Goal: Entertainment & Leisure: Consume media (video, audio)

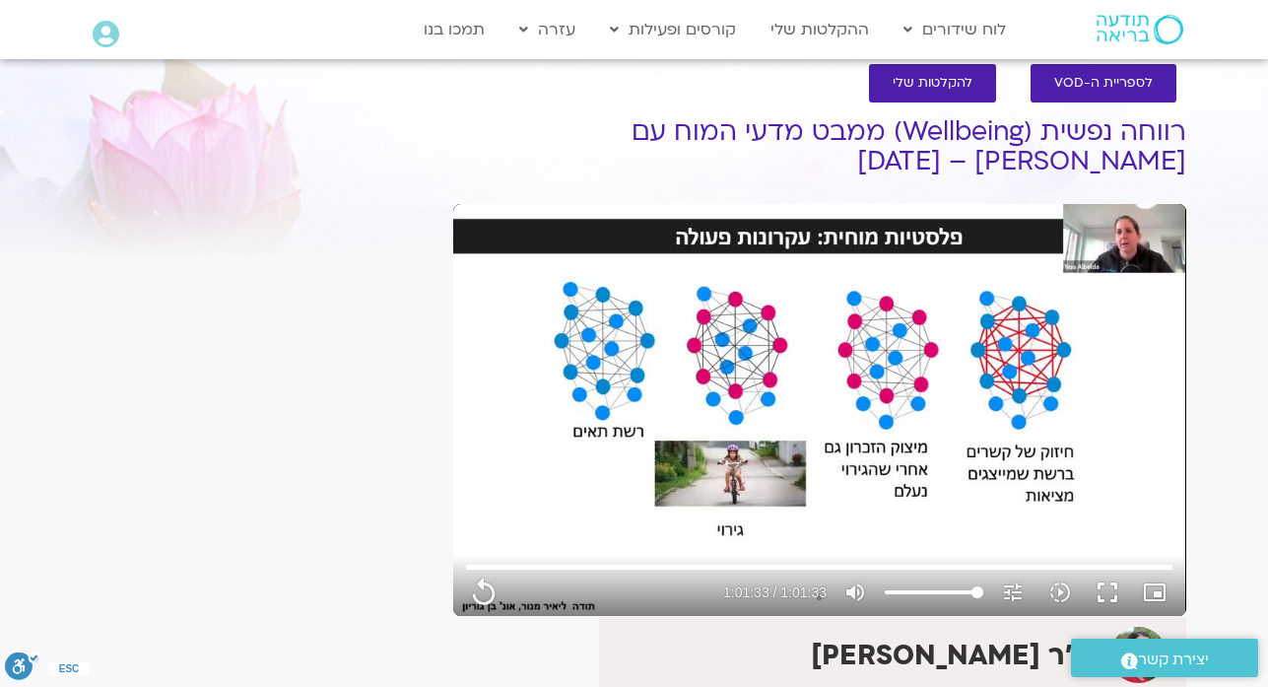
type input "3693.72"
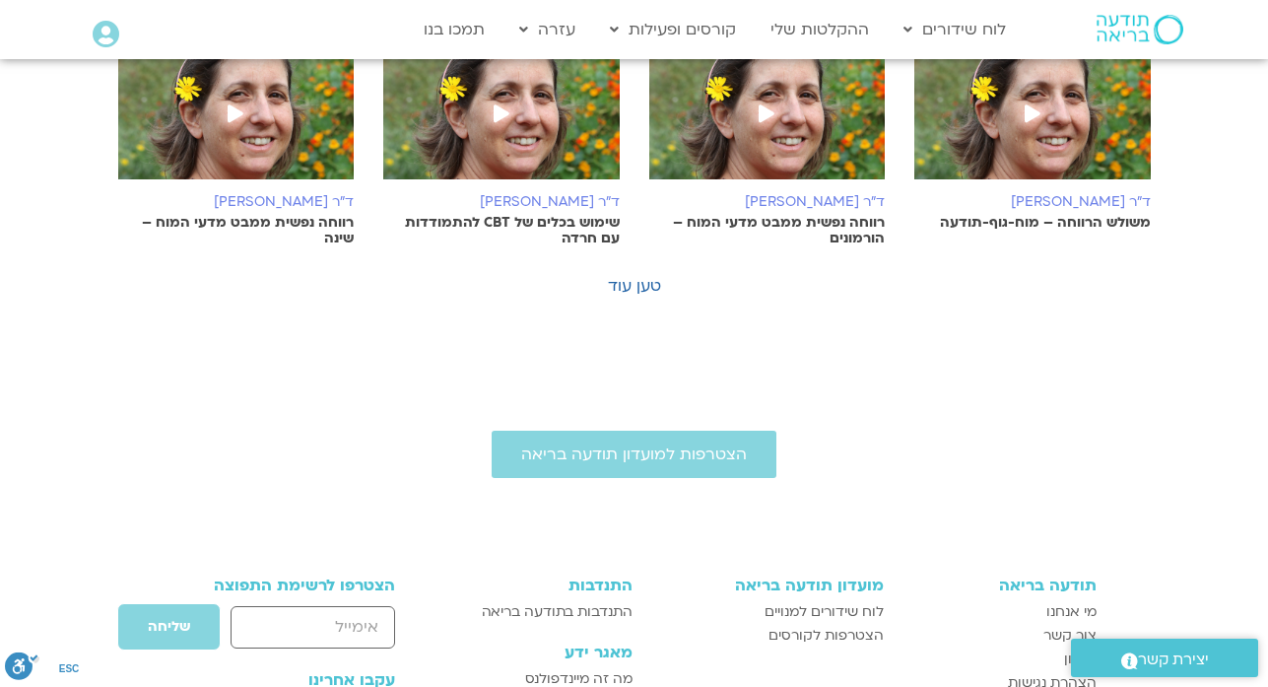
scroll to position [1247, 0]
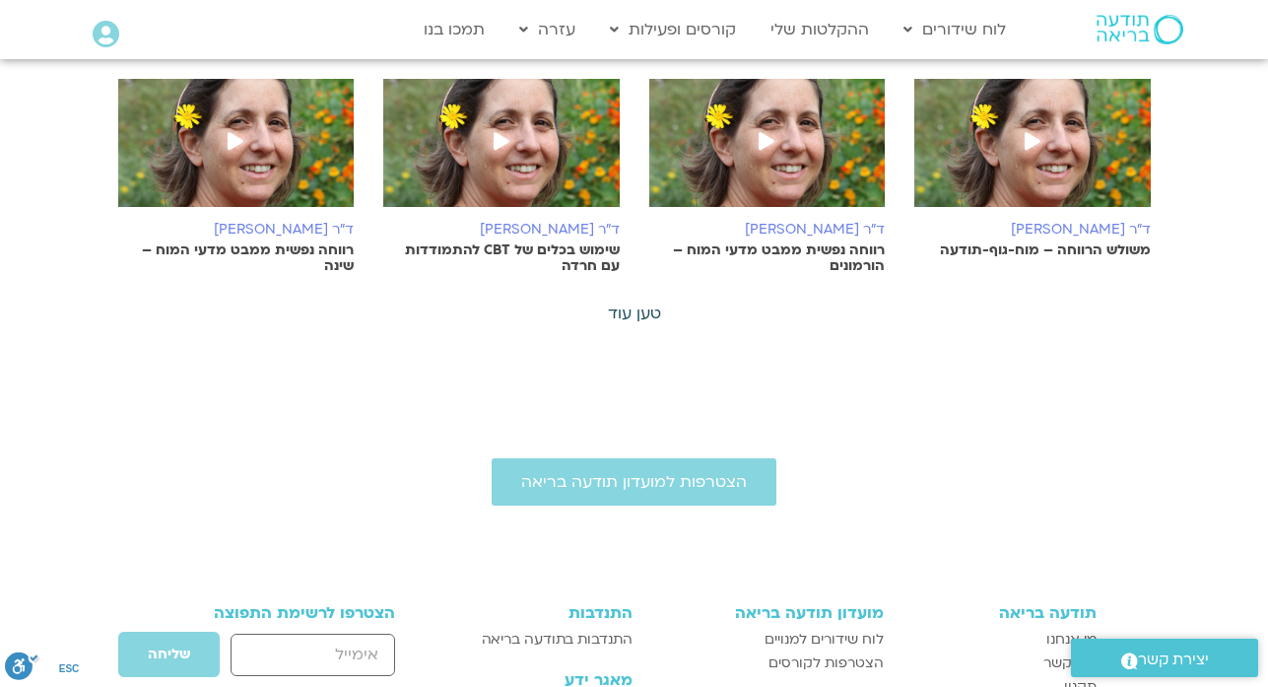
click at [624, 314] on link "טען עוד" at bounding box center [634, 313] width 53 height 22
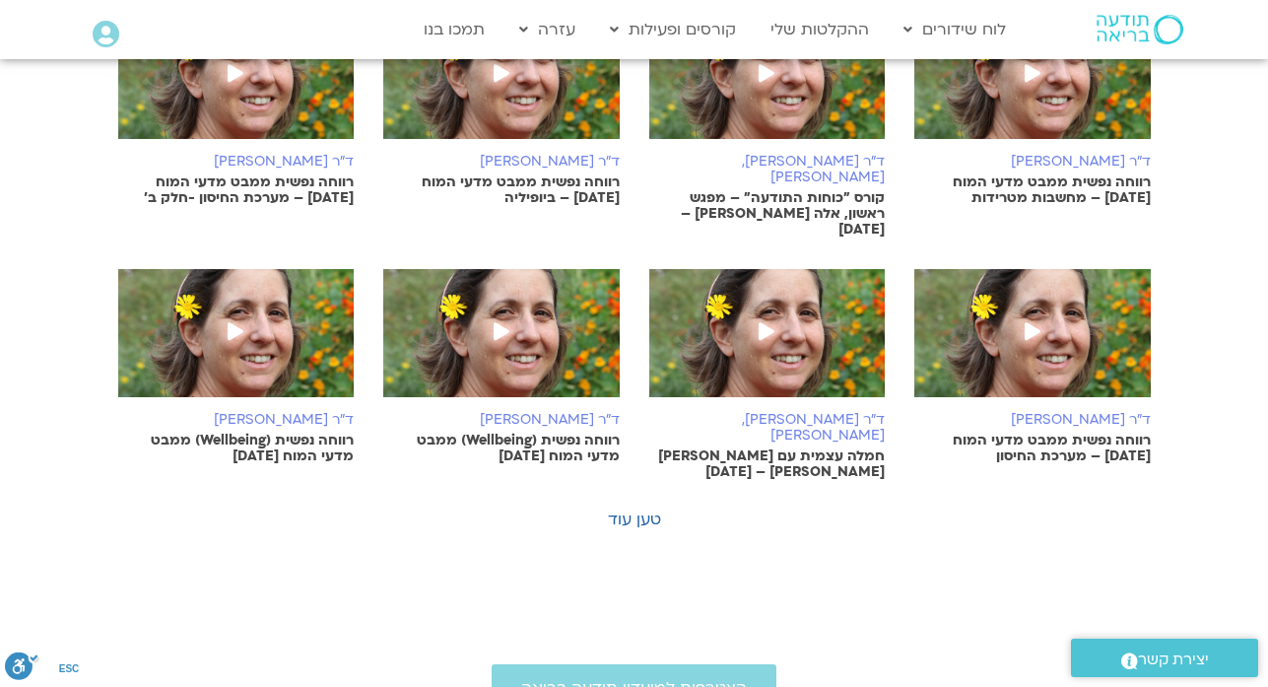
scroll to position [2075, 0]
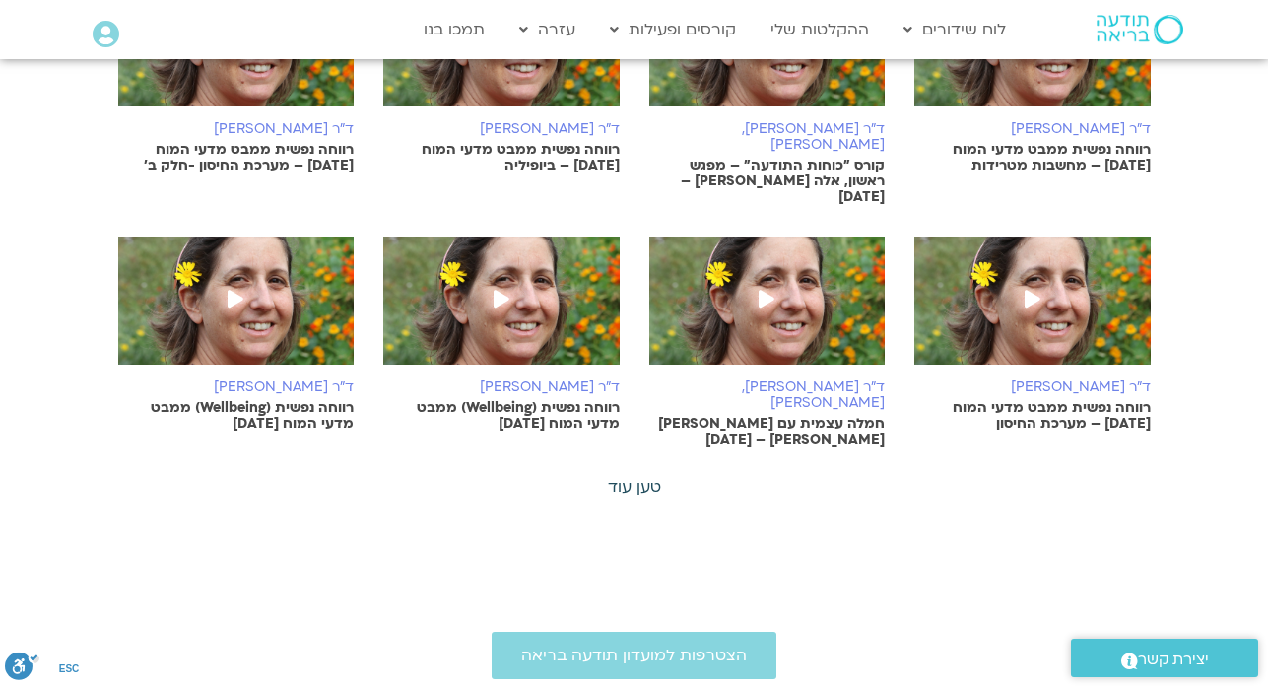
click at [626, 476] on link "טען עוד" at bounding box center [634, 487] width 53 height 22
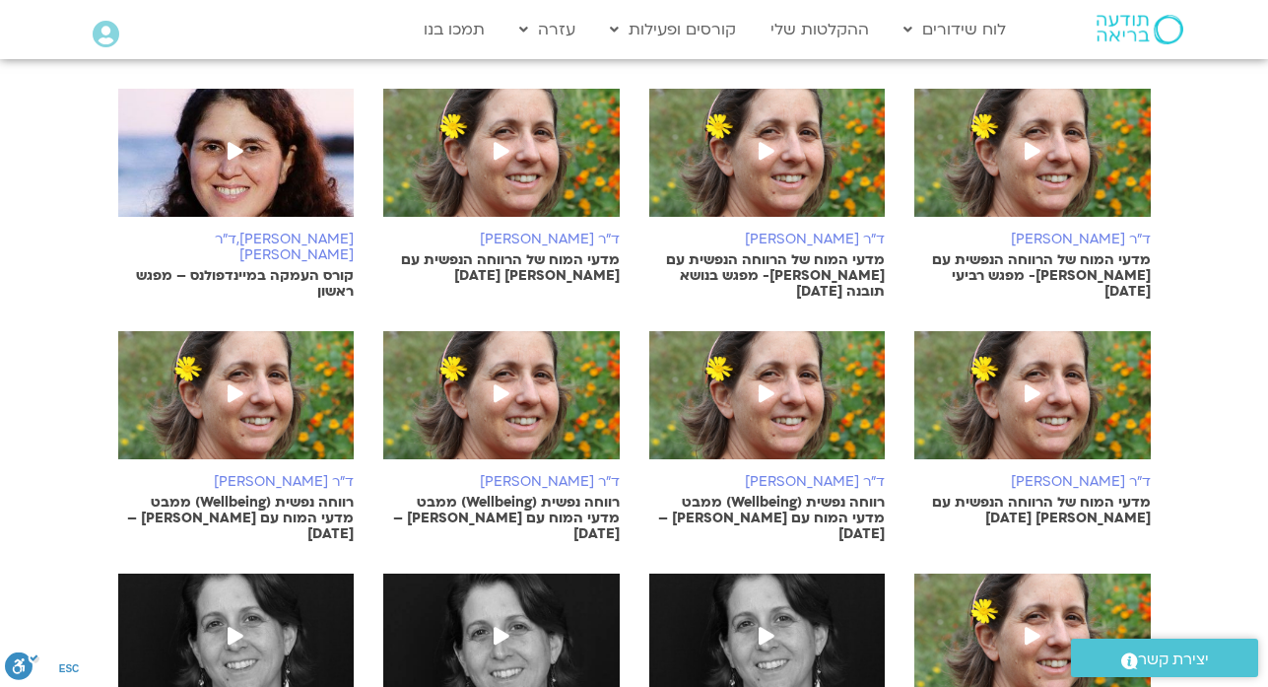
scroll to position [2469, 0]
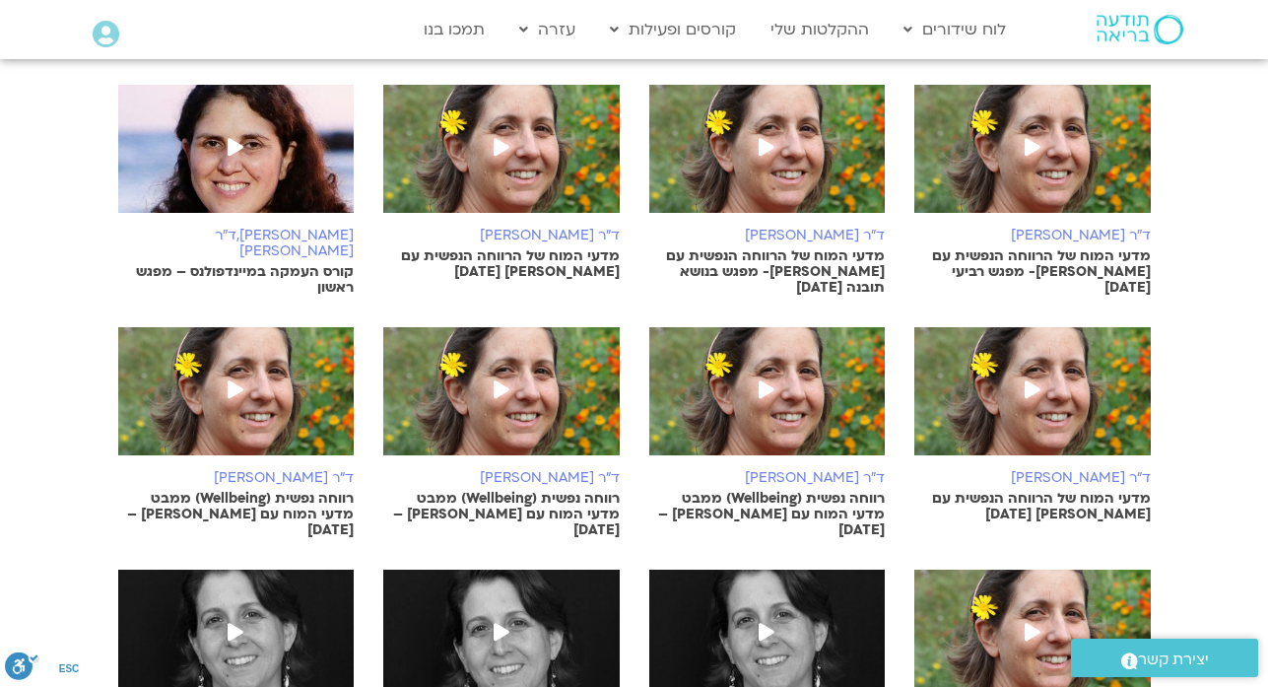
click at [573, 327] on img at bounding box center [501, 401] width 236 height 148
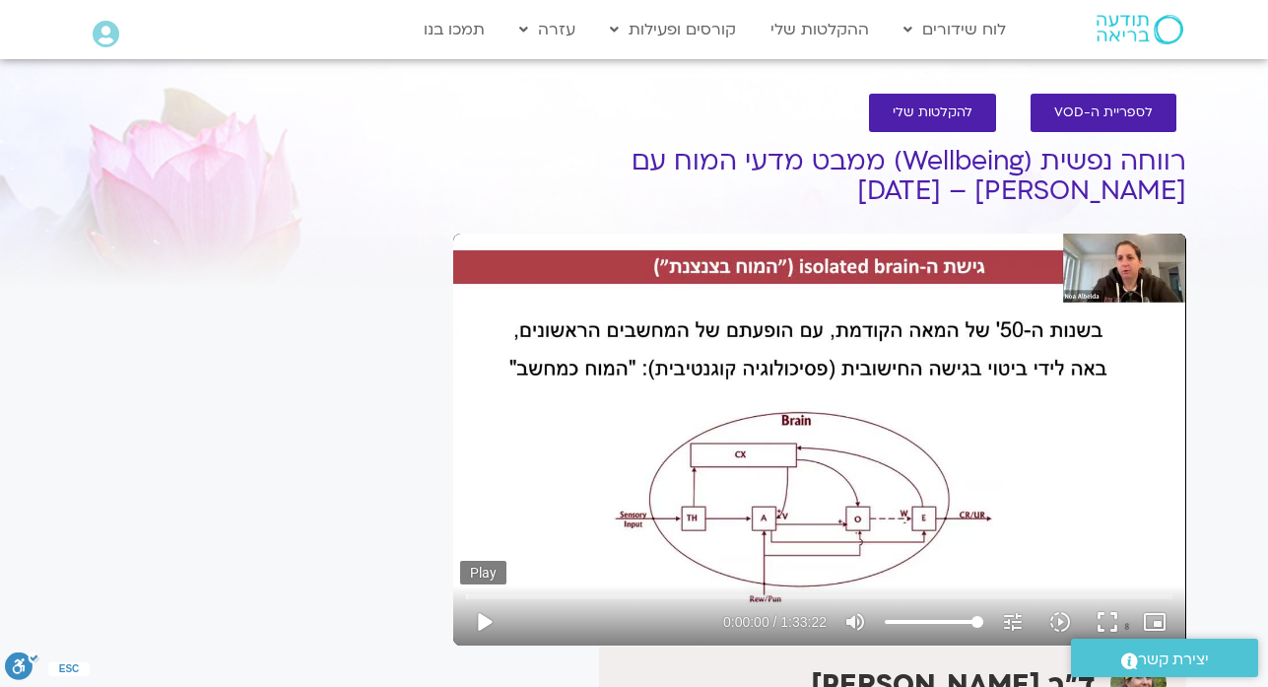
click at [481, 627] on button "play_arrow" at bounding box center [483, 621] width 47 height 47
type input "178.46158"
